Goal: Check status: Check status

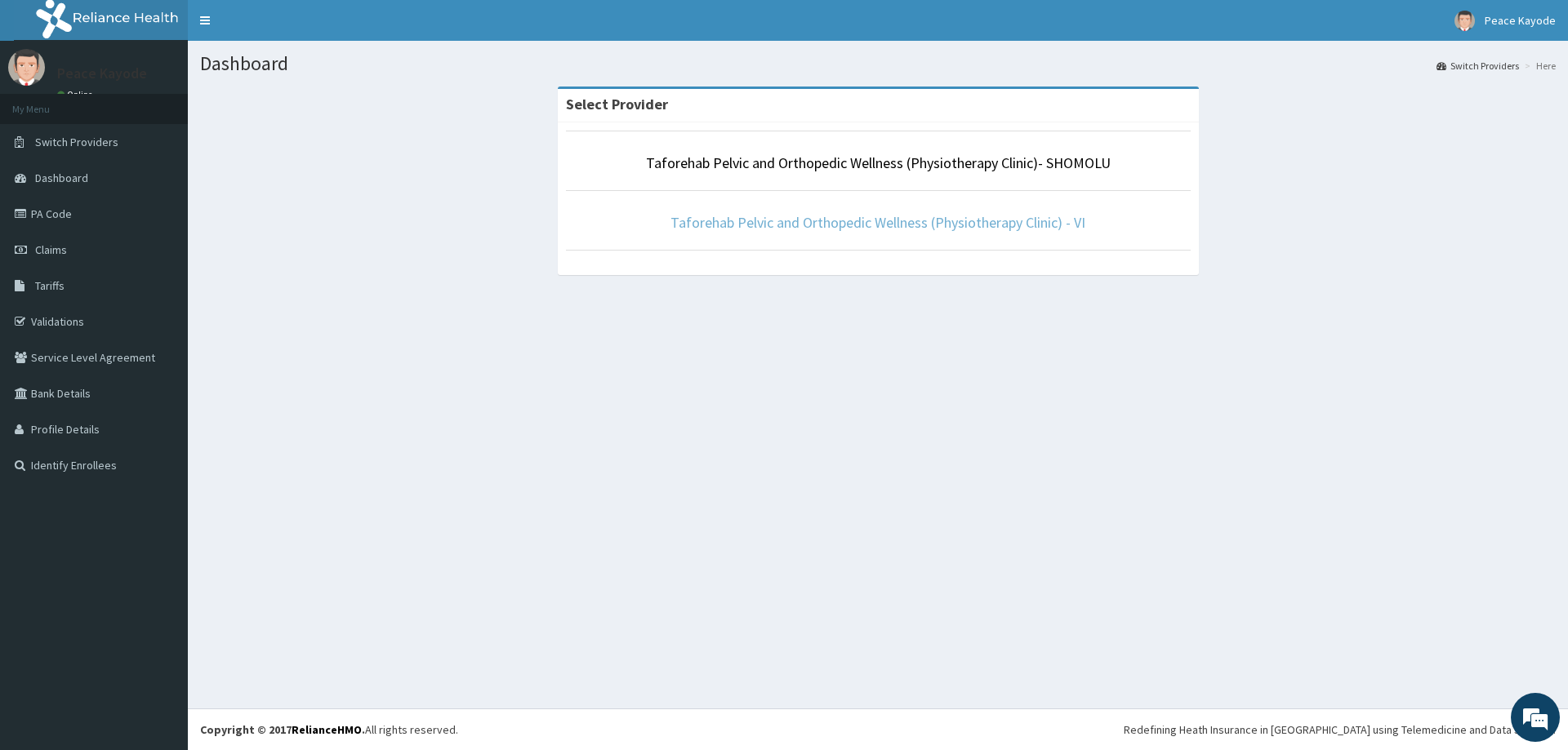
click at [922, 216] on link "Taforehab Pelvic and Orthopedic Wellness (Physiotherapy Clinic) - VI" at bounding box center [878, 223] width 415 height 19
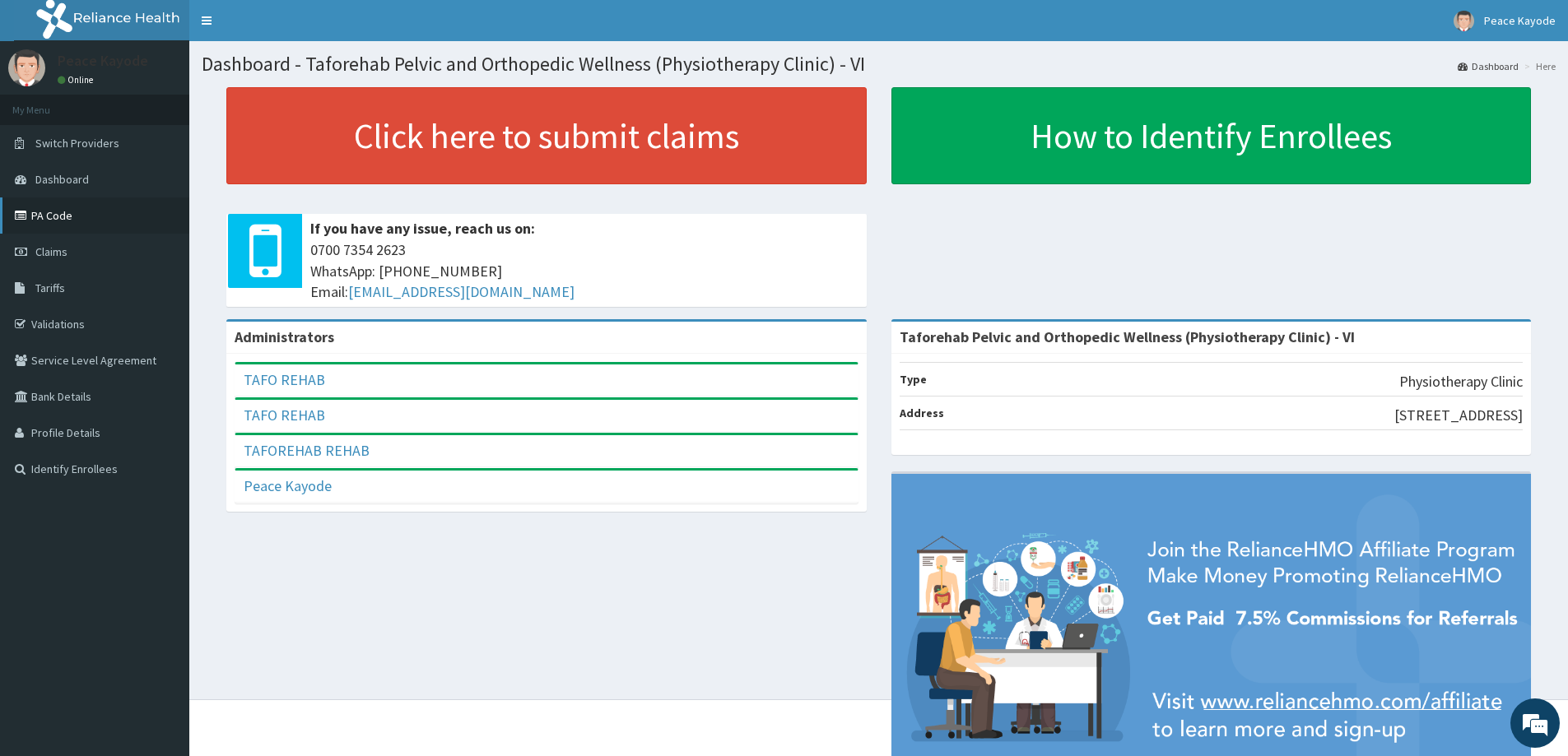
click at [47, 213] on link "PA Code" at bounding box center [94, 215] width 190 height 37
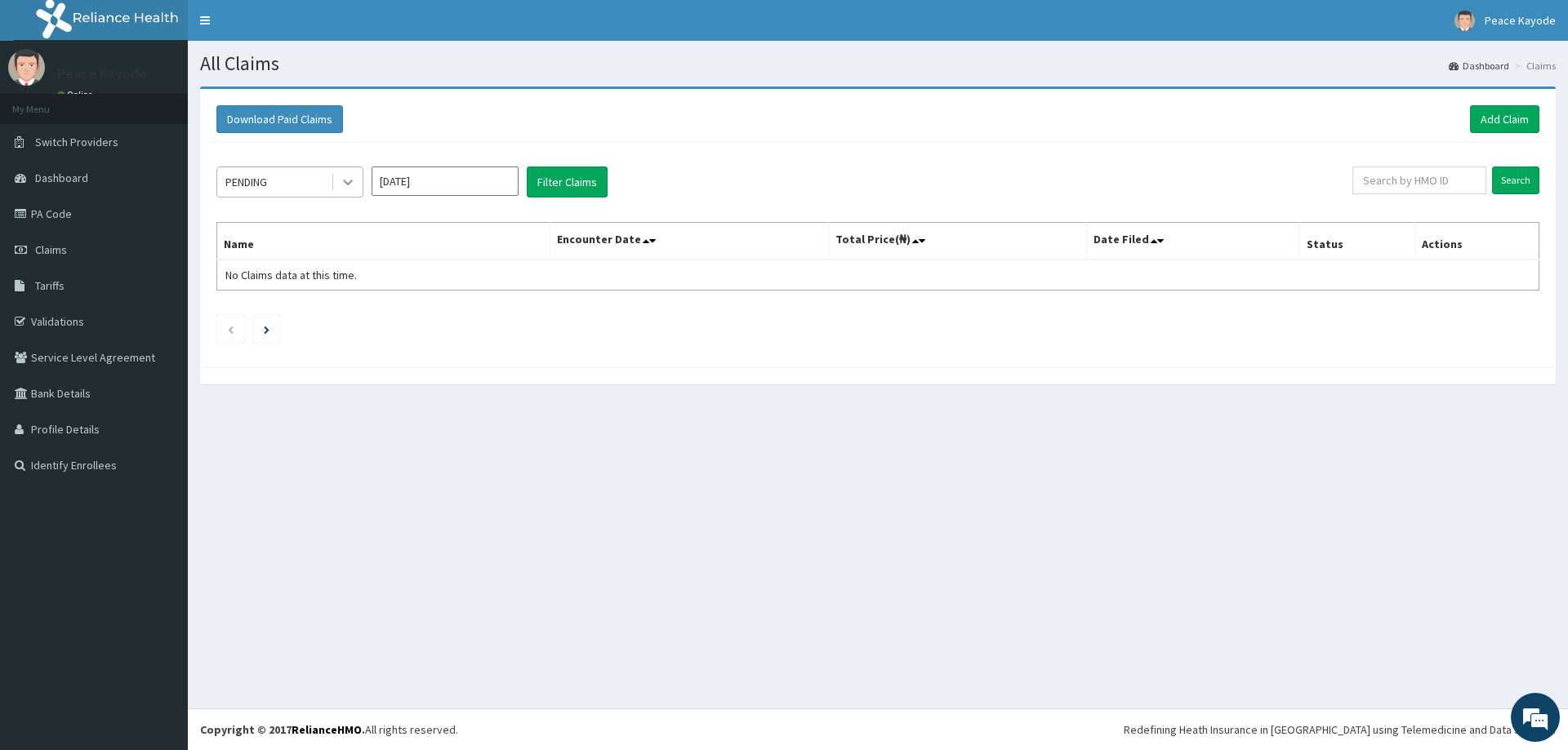
click at [341, 181] on icon at bounding box center [348, 181] width 16 height 16
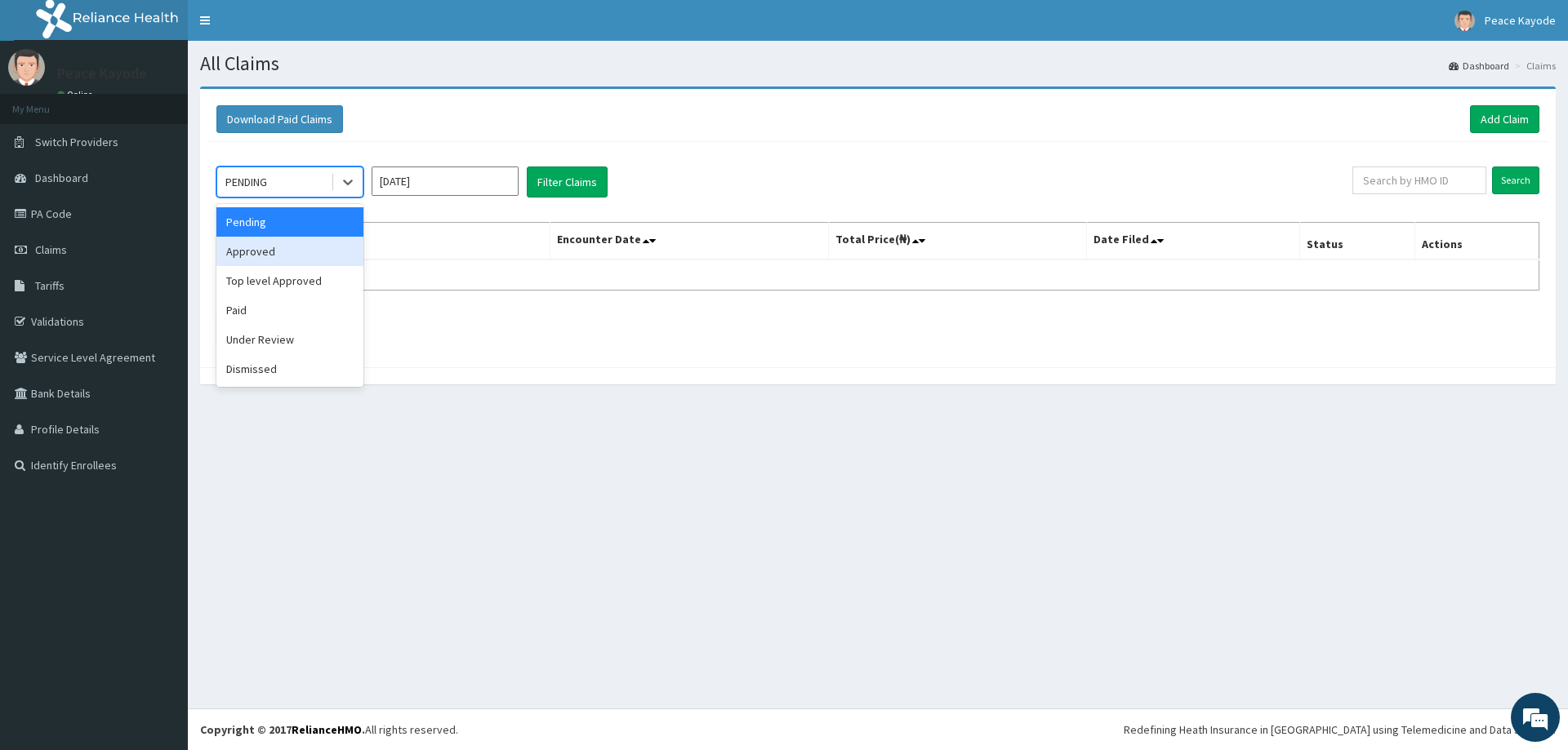
click at [296, 255] on div "Approved" at bounding box center [289, 251] width 147 height 30
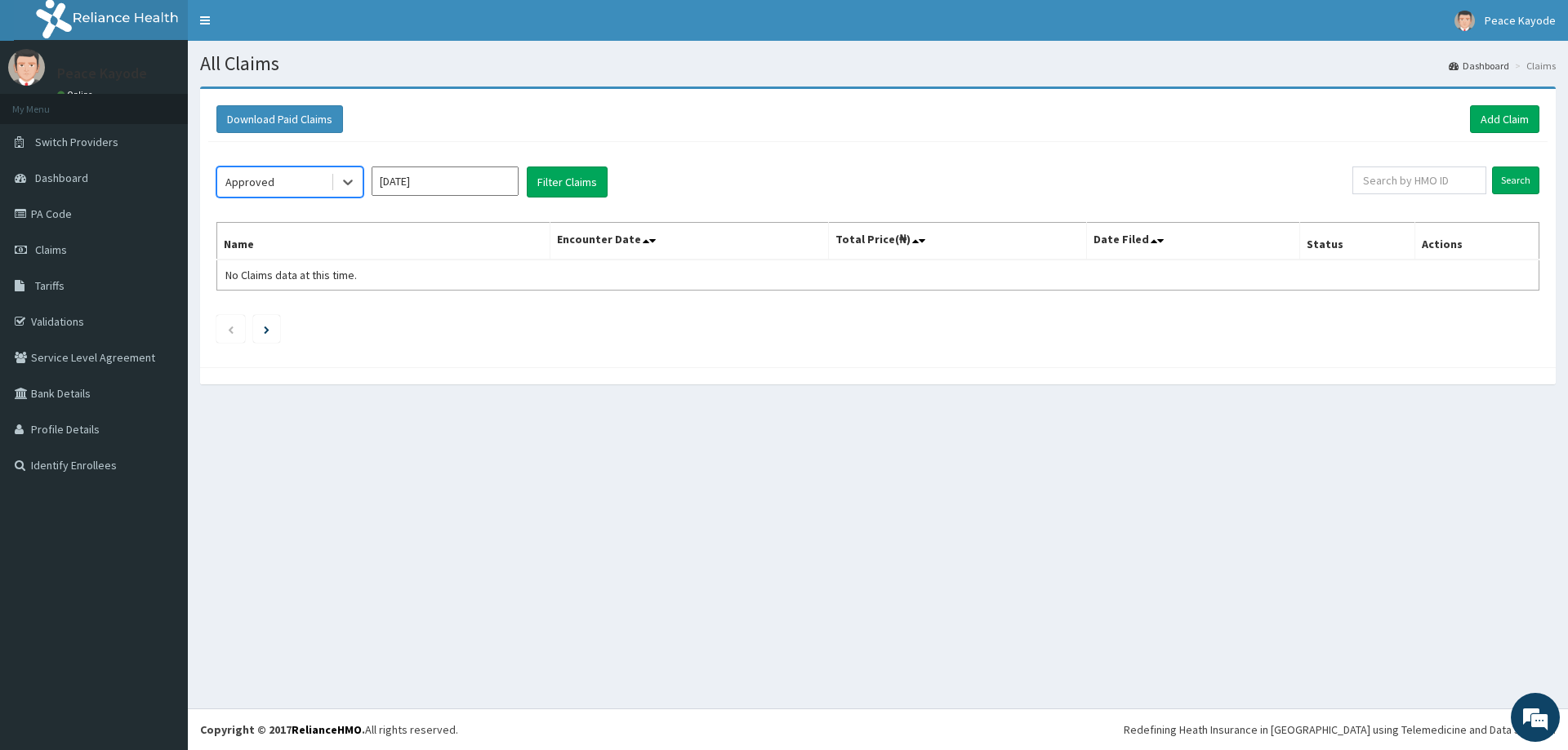
click at [445, 185] on input "[DATE]" at bounding box center [445, 181] width 147 height 30
click at [549, 184] on button "Filter Claims" at bounding box center [567, 181] width 81 height 31
click at [551, 189] on button "Filter Claims" at bounding box center [567, 181] width 81 height 31
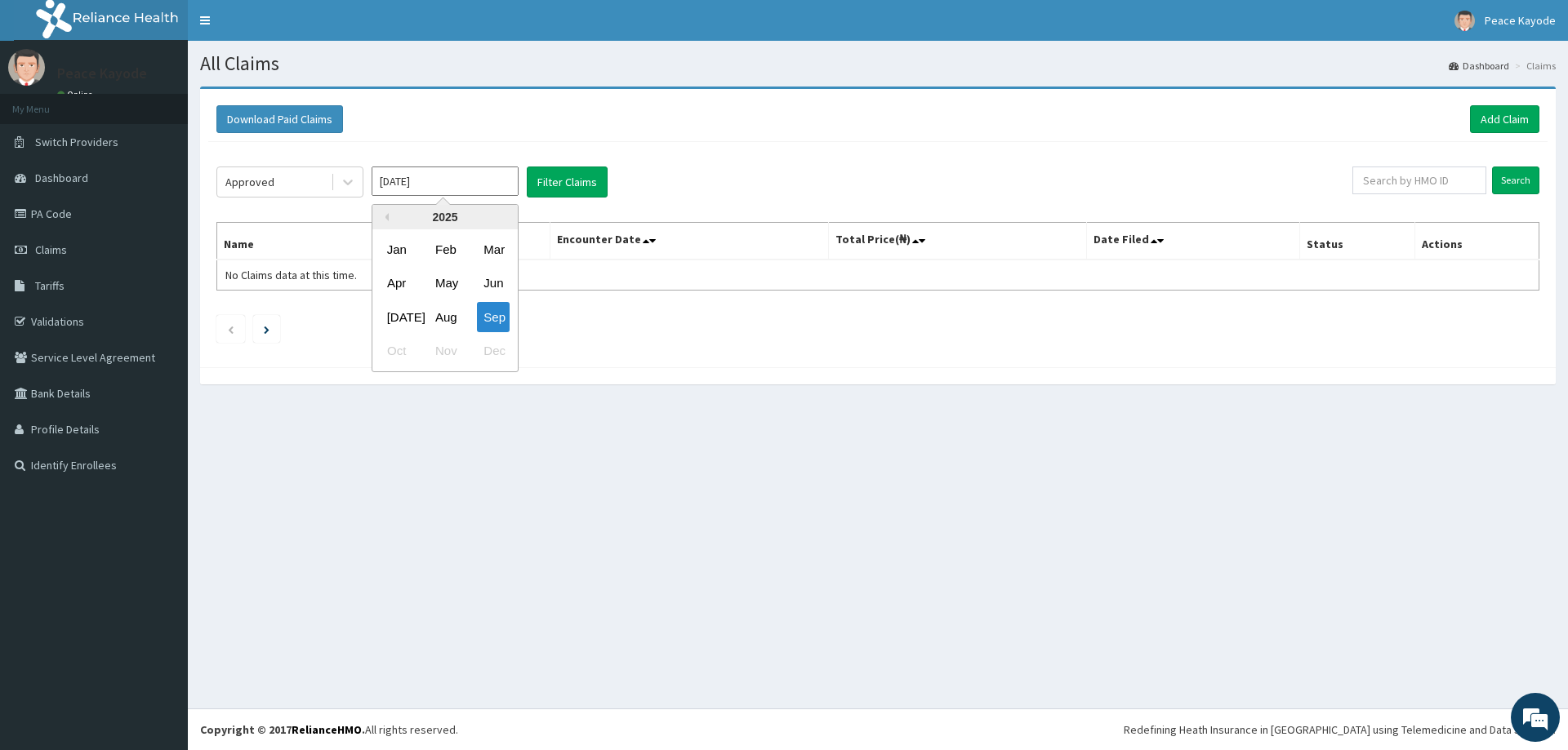
click at [480, 185] on input "[DATE]" at bounding box center [445, 181] width 147 height 30
click at [560, 192] on button "Filter Claims" at bounding box center [567, 181] width 81 height 31
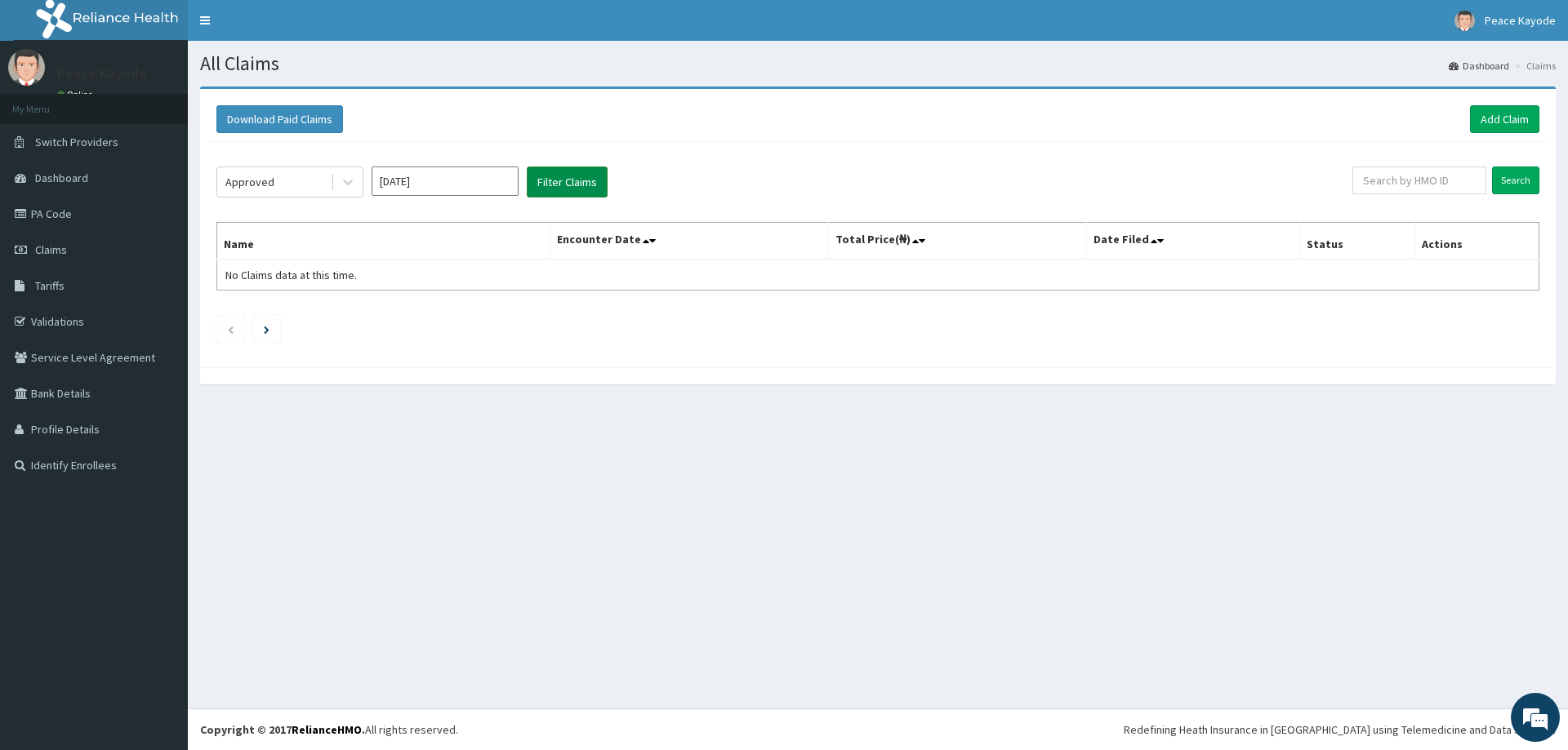
click at [571, 176] on button "Filter Claims" at bounding box center [567, 181] width 81 height 31
click at [571, 177] on button "Filter Claims" at bounding box center [567, 181] width 81 height 31
drag, startPoint x: 571, startPoint y: 177, endPoint x: 570, endPoint y: 205, distance: 28.0
click at [569, 190] on button "Filter Claims" at bounding box center [567, 181] width 81 height 31
click at [351, 185] on icon at bounding box center [348, 181] width 16 height 16
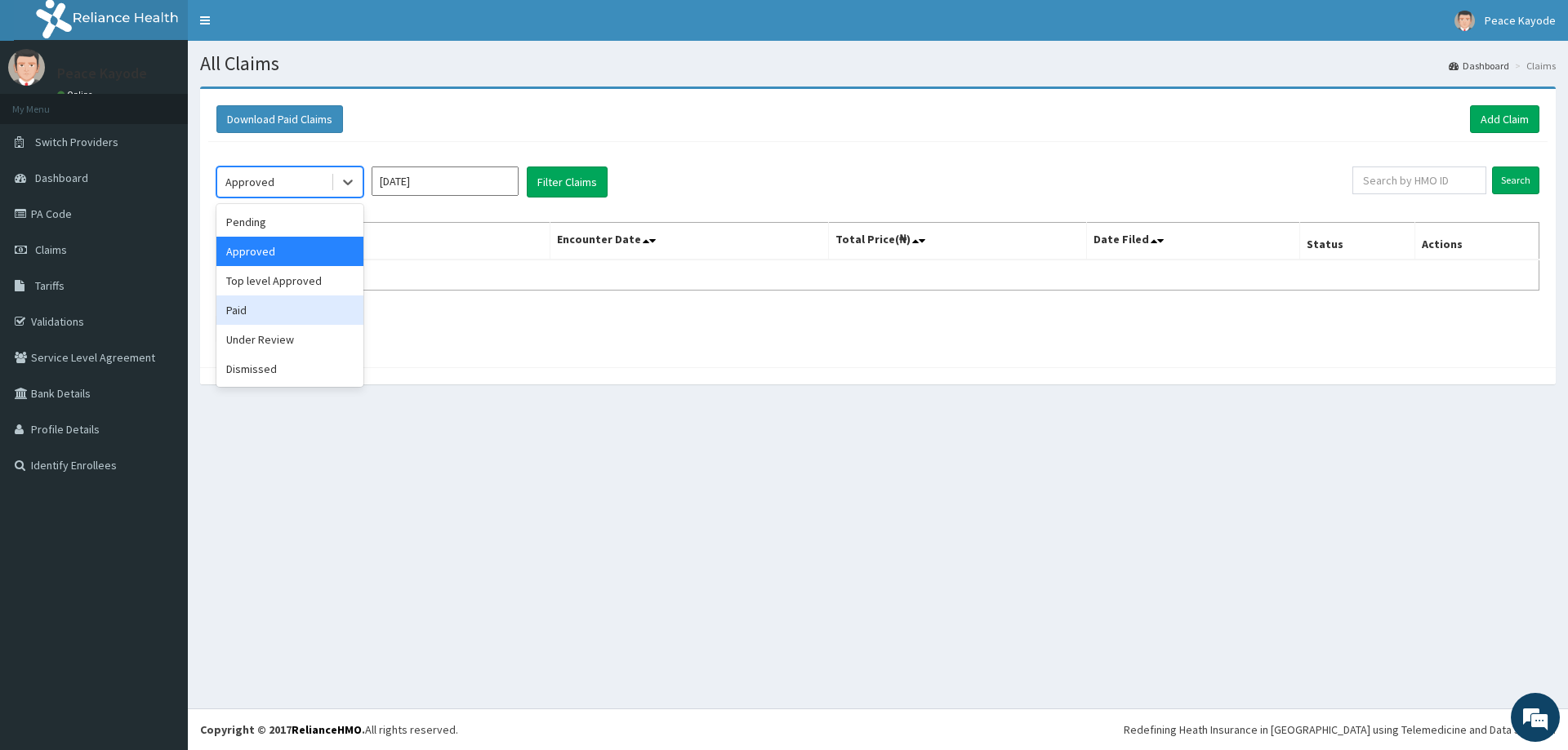
click at [273, 306] on div "Paid" at bounding box center [289, 310] width 147 height 30
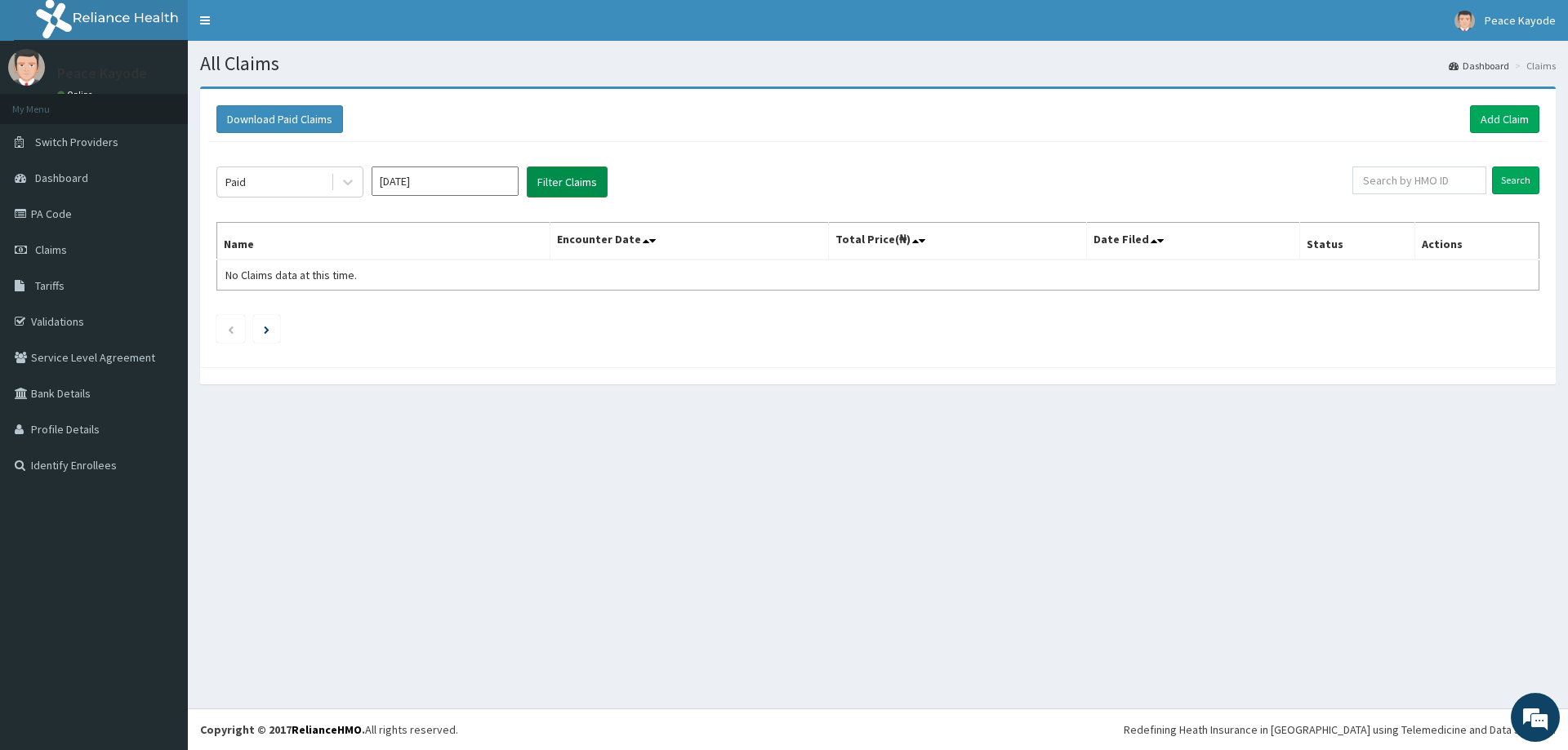
click at [538, 182] on button "Filter Claims" at bounding box center [567, 181] width 81 height 31
